Goal: Task Accomplishment & Management: Manage account settings

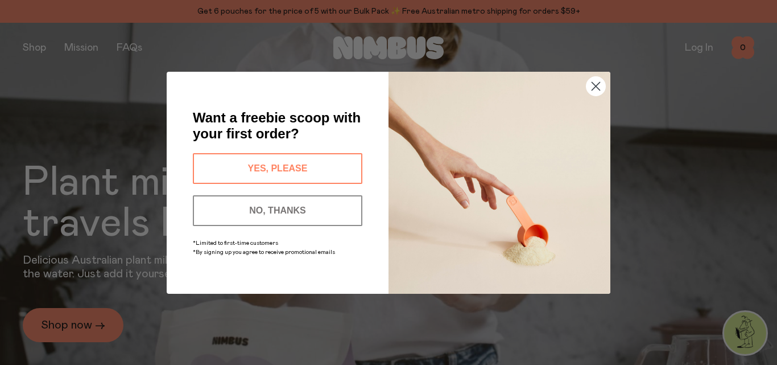
click at [595, 84] on circle "Close dialog" at bounding box center [595, 85] width 19 height 19
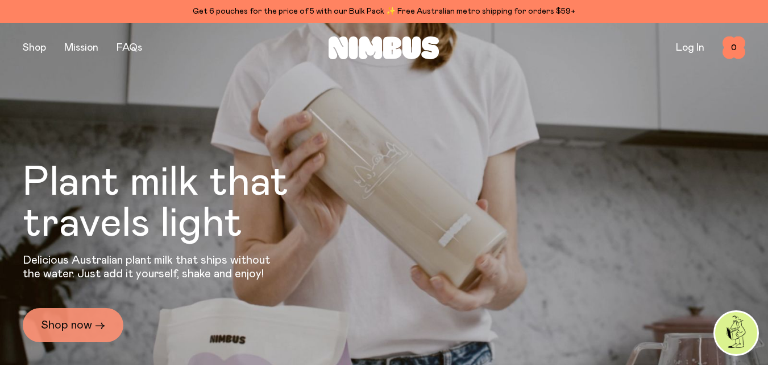
click at [76, 321] on link "Shop now →" at bounding box center [73, 325] width 101 height 34
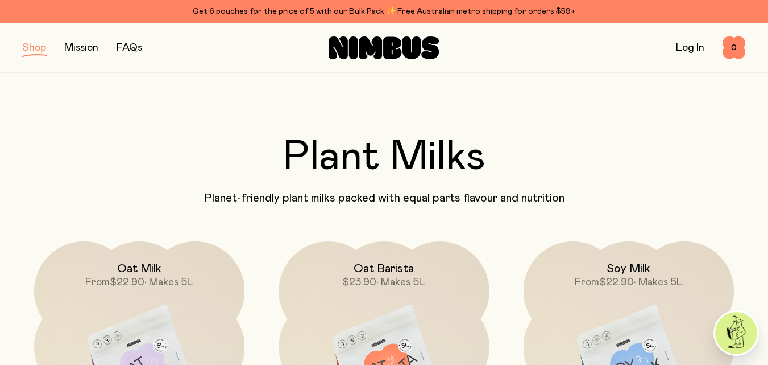
click at [682, 44] on link "Log In" at bounding box center [690, 48] width 28 height 10
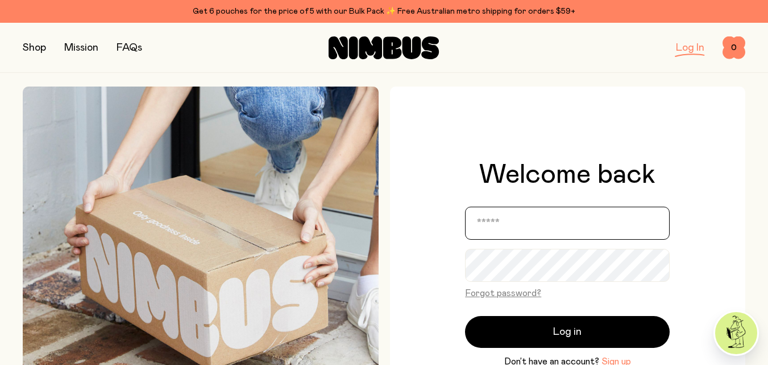
click at [514, 220] on input "email" at bounding box center [567, 222] width 205 height 33
type input "**********"
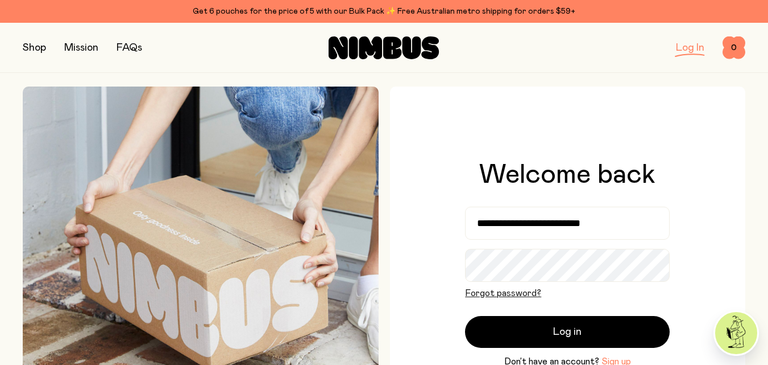
click at [520, 294] on button "Forgot password?" at bounding box center [503, 293] width 76 height 14
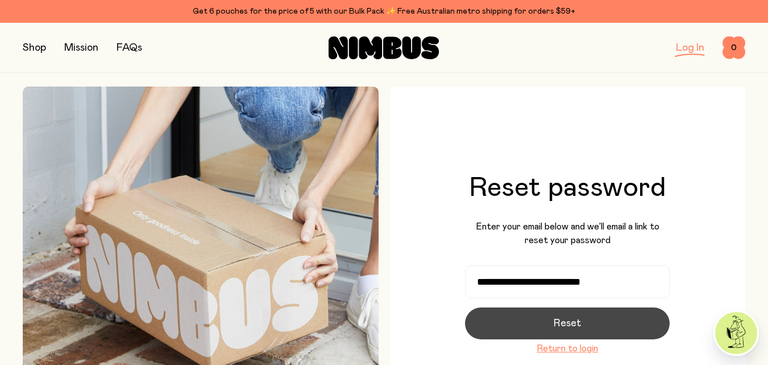
click at [557, 317] on span "Reset" at bounding box center [567, 323] width 27 height 16
